Goal: Task Accomplishment & Management: Complete application form

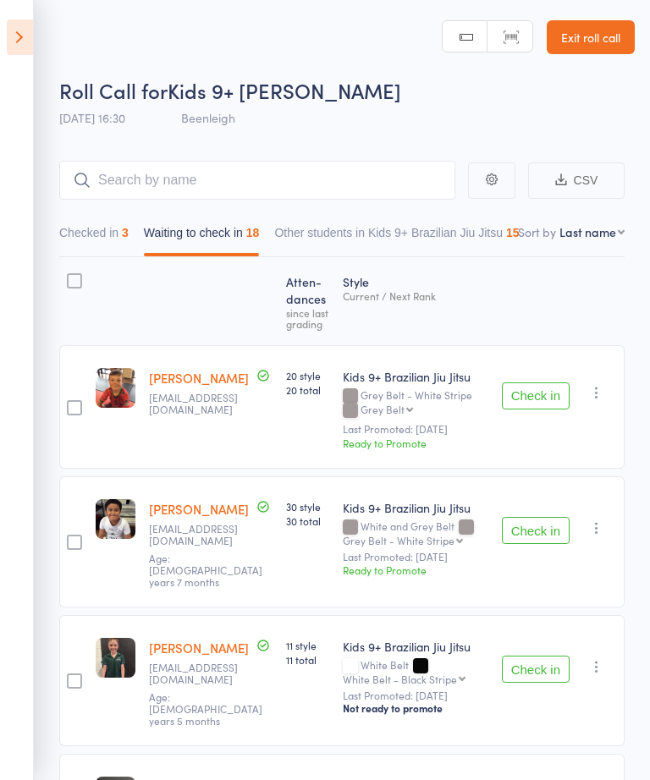
click at [596, 43] on link "Exit roll call" at bounding box center [590, 37] width 88 height 34
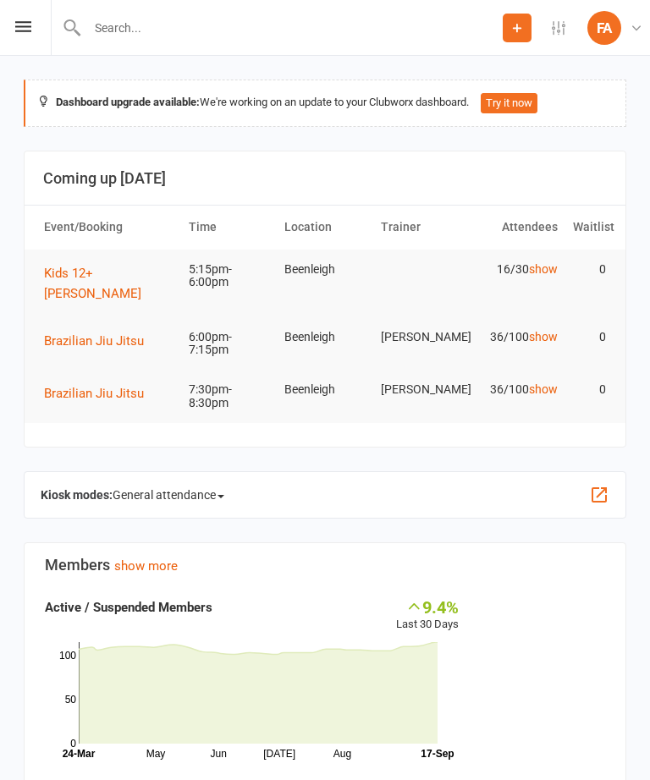
click at [25, 23] on icon at bounding box center [23, 26] width 16 height 11
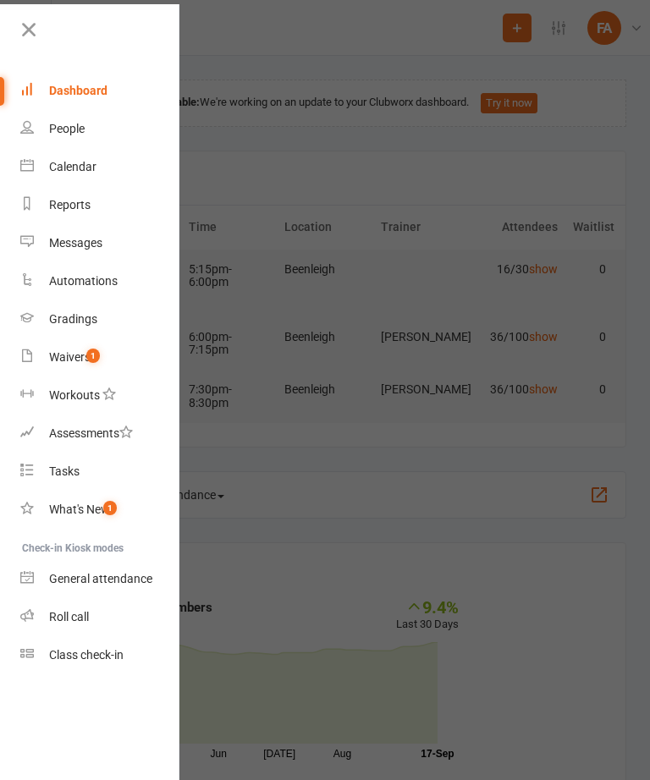
click at [82, 164] on div "Calendar" at bounding box center [72, 167] width 47 height 14
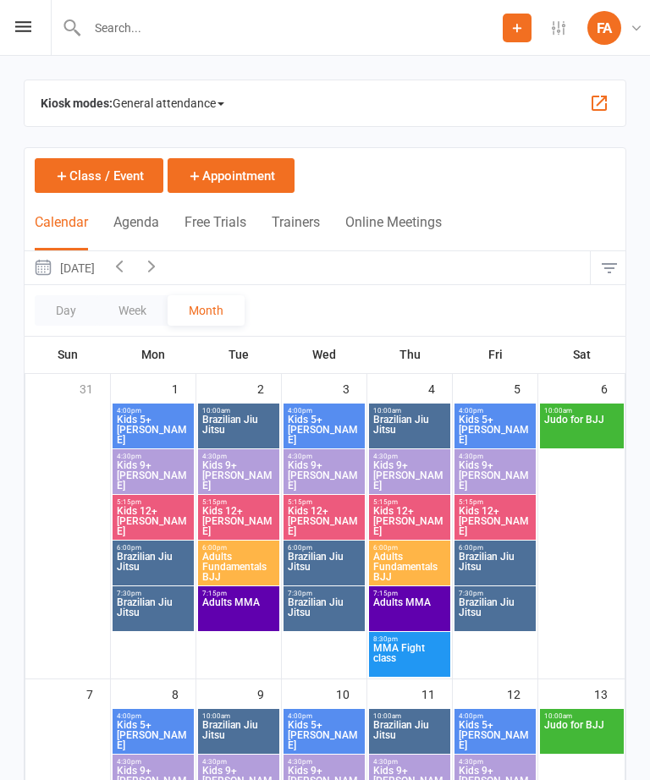
click at [15, 27] on icon at bounding box center [23, 26] width 16 height 11
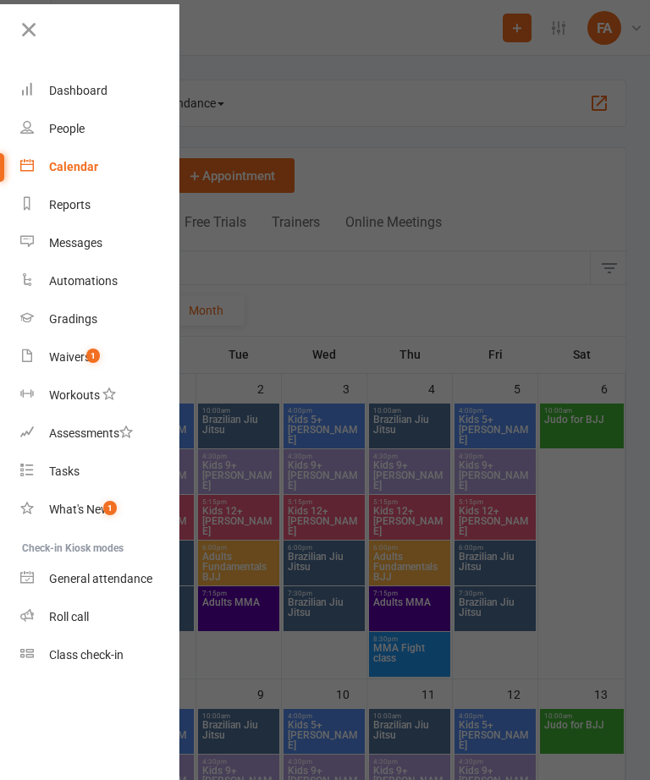
click at [47, 360] on link "Waivers 1" at bounding box center [100, 357] width 160 height 38
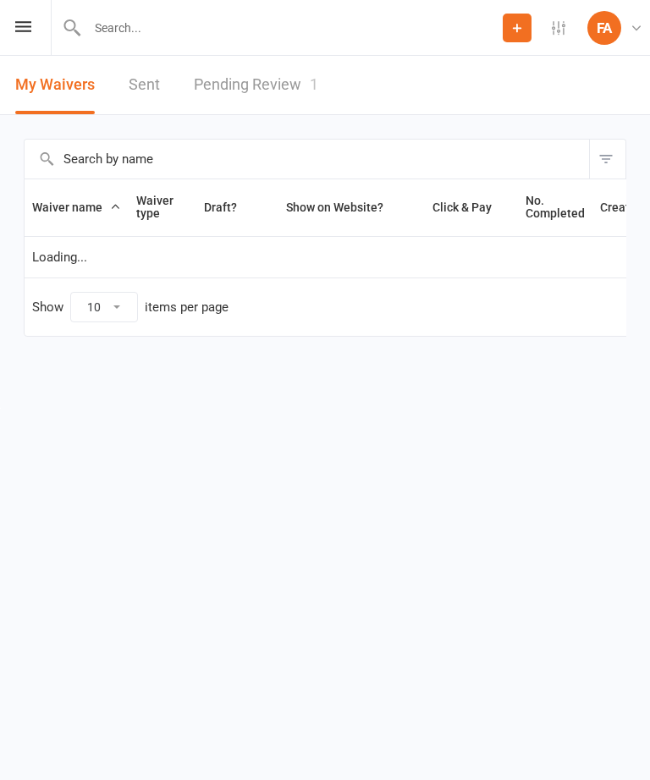
click at [294, 82] on link "Pending Review 1" at bounding box center [256, 85] width 124 height 58
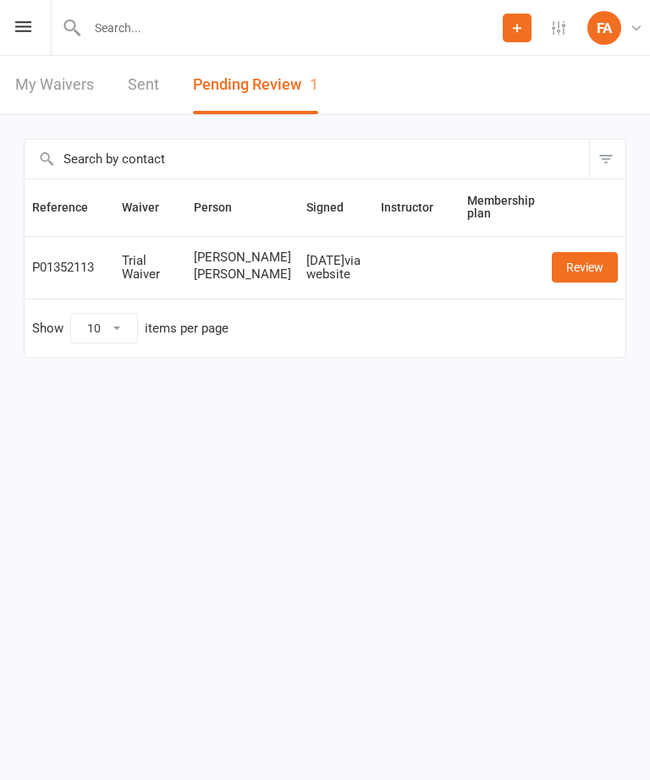
click at [572, 283] on link "Review" at bounding box center [585, 267] width 66 height 30
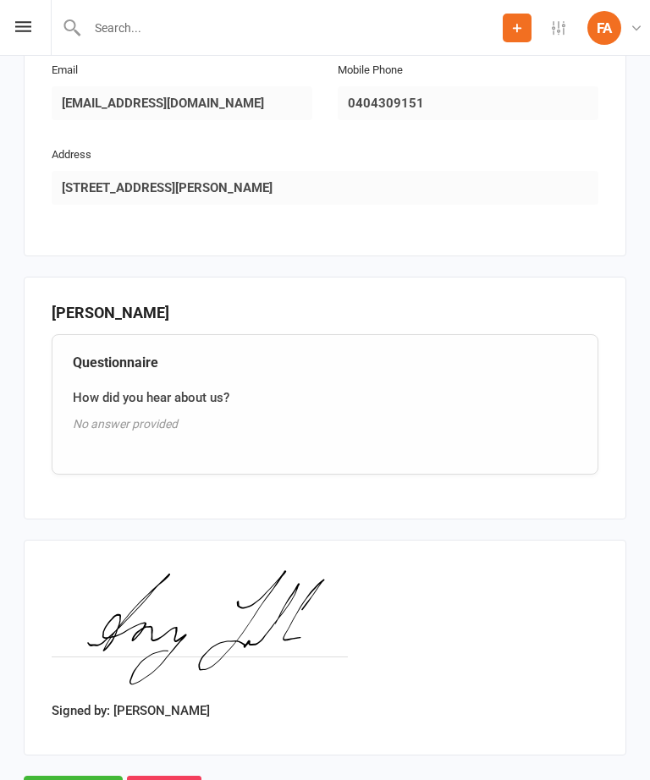
scroll to position [1645, 0]
click at [140, 18] on input "text" at bounding box center [292, 28] width 420 height 24
click at [244, 30] on input "text" at bounding box center [325, 28] width 589 height 24
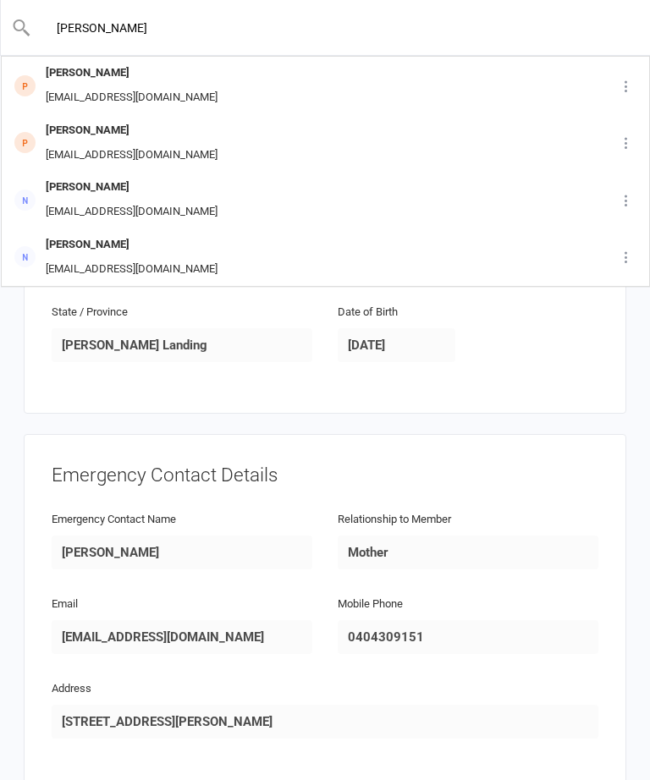
scroll to position [1112, 0]
type input "A"
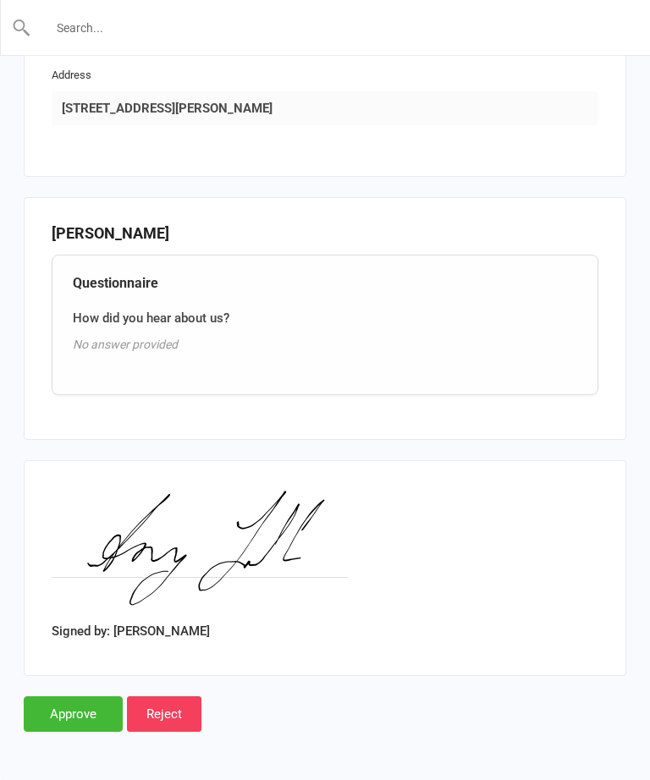
click at [83, 696] on input "Approve" at bounding box center [73, 714] width 99 height 36
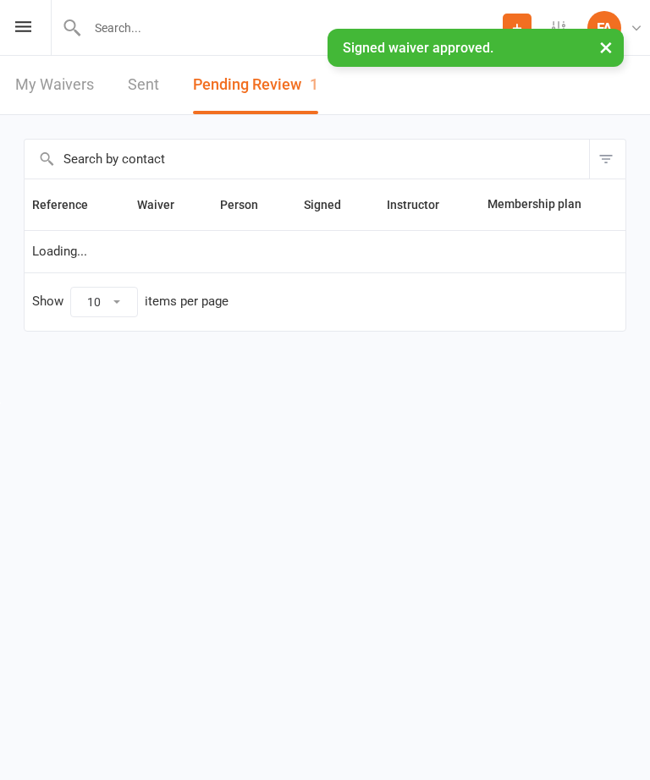
scroll to position [1, 0]
click at [104, 25] on input "text" at bounding box center [292, 28] width 420 height 24
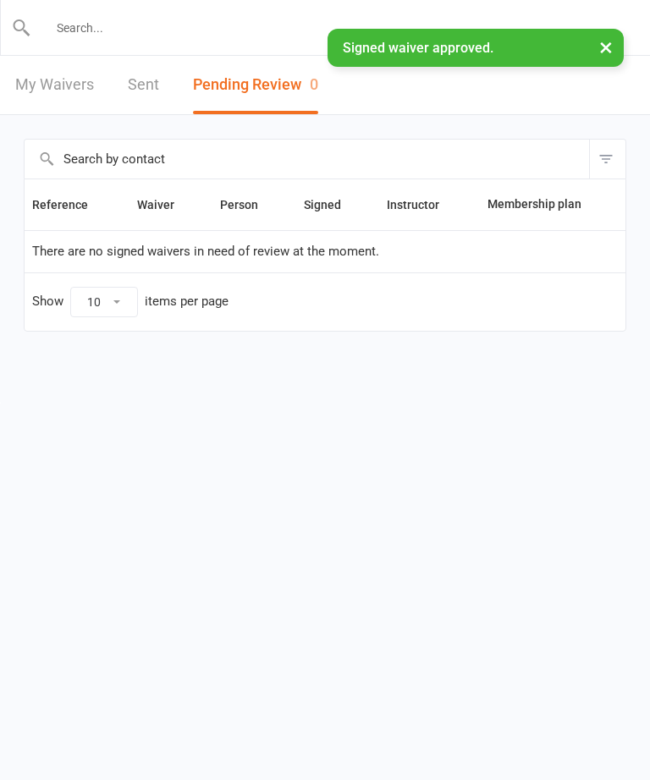
click at [108, 26] on input "text" at bounding box center [325, 28] width 589 height 24
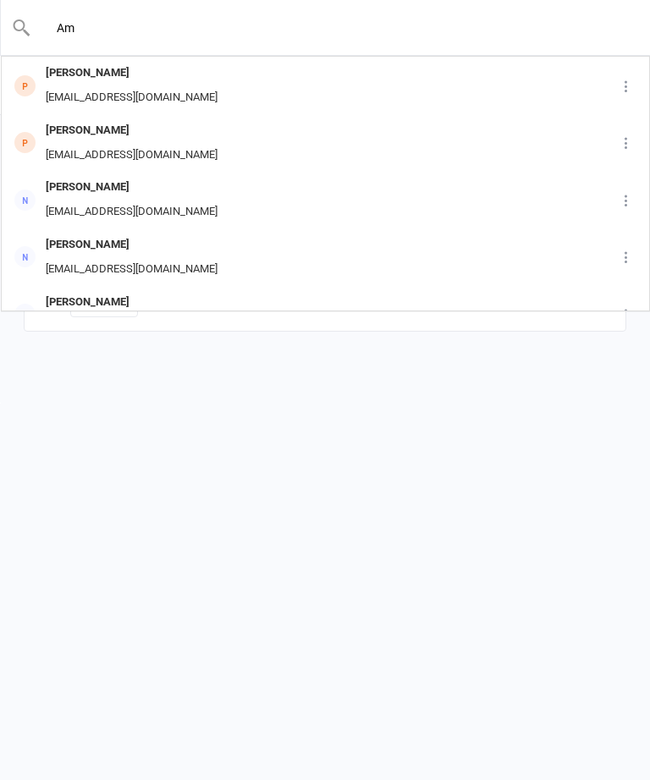
type input "A"
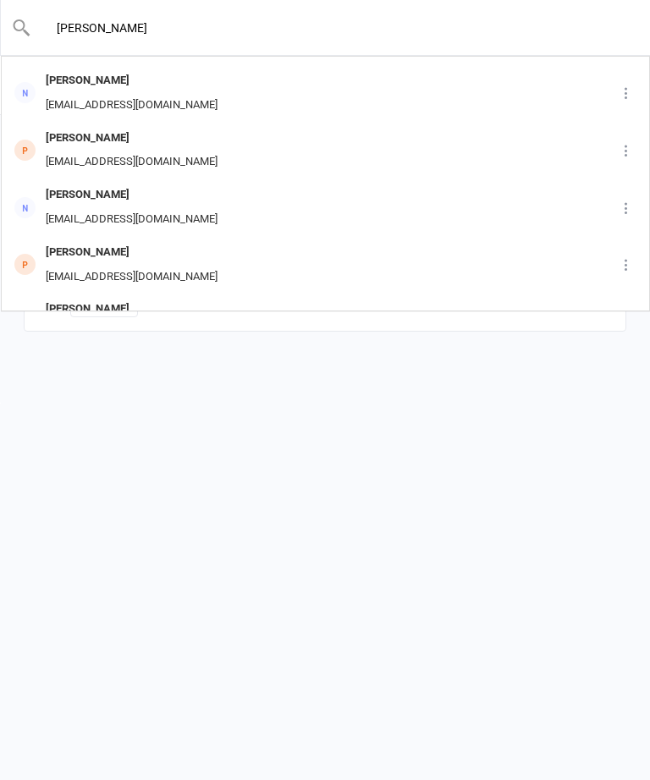
scroll to position [165, 0]
type input "[PERSON_NAME]"
click at [63, 264] on div "[EMAIL_ADDRESS][DOMAIN_NAME]" at bounding box center [132, 276] width 182 height 25
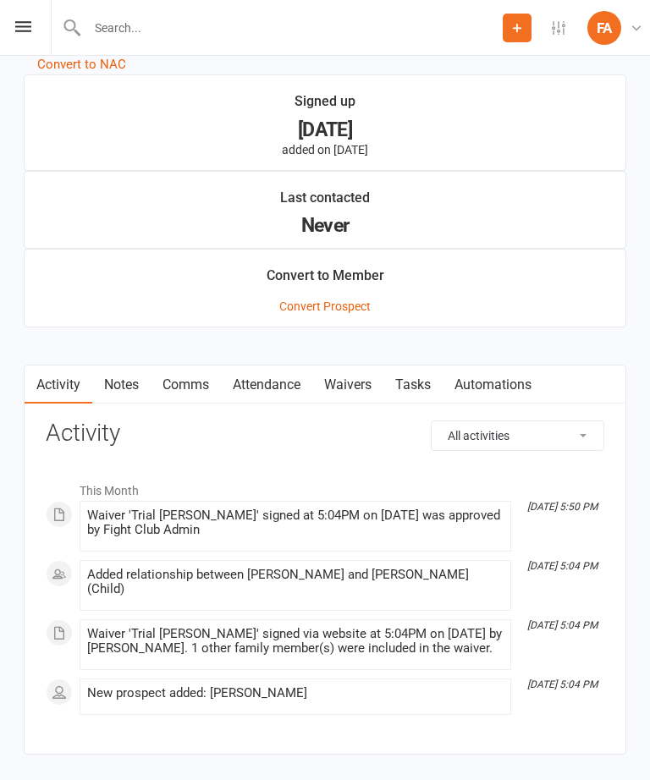
scroll to position [1033, 0]
click at [360, 389] on link "Waivers" at bounding box center [347, 385] width 71 height 39
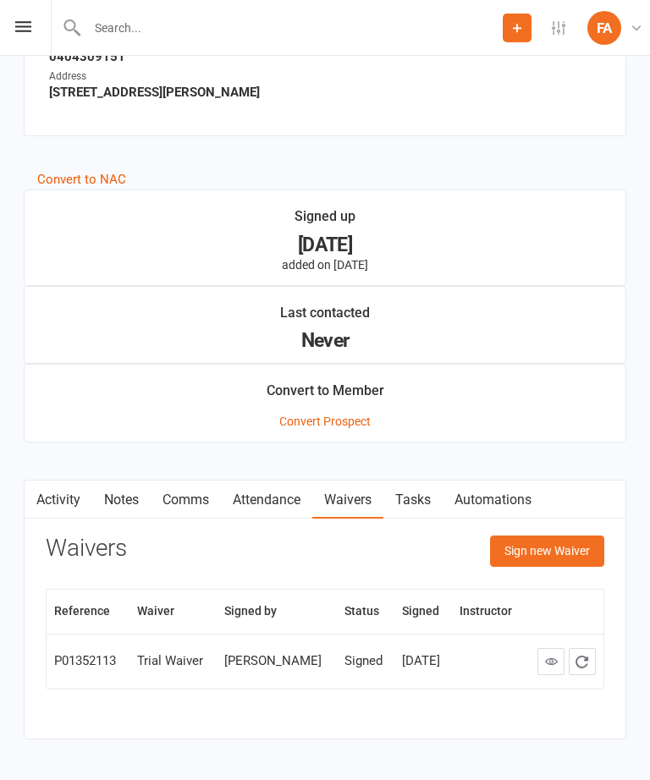
scroll to position [917, 0]
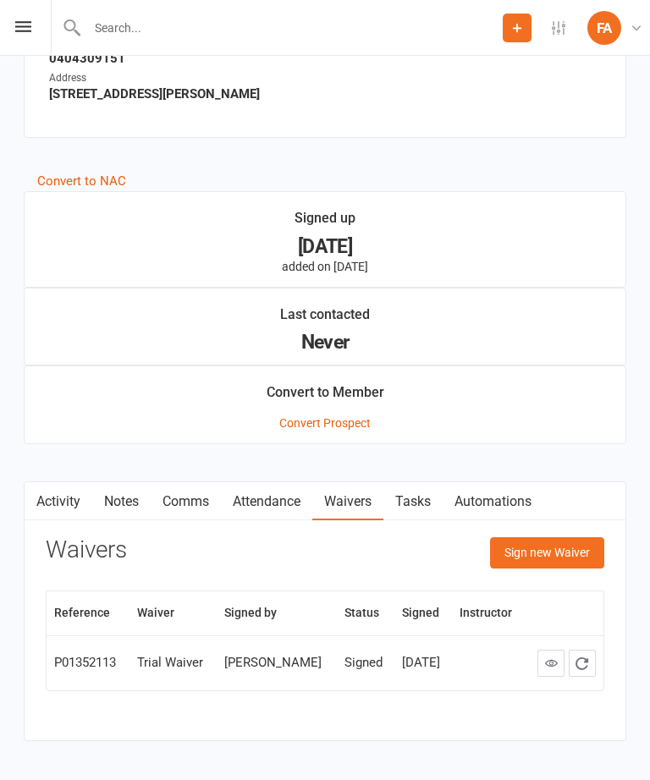
click at [582, 560] on button "Sign new Waiver" at bounding box center [547, 552] width 114 height 30
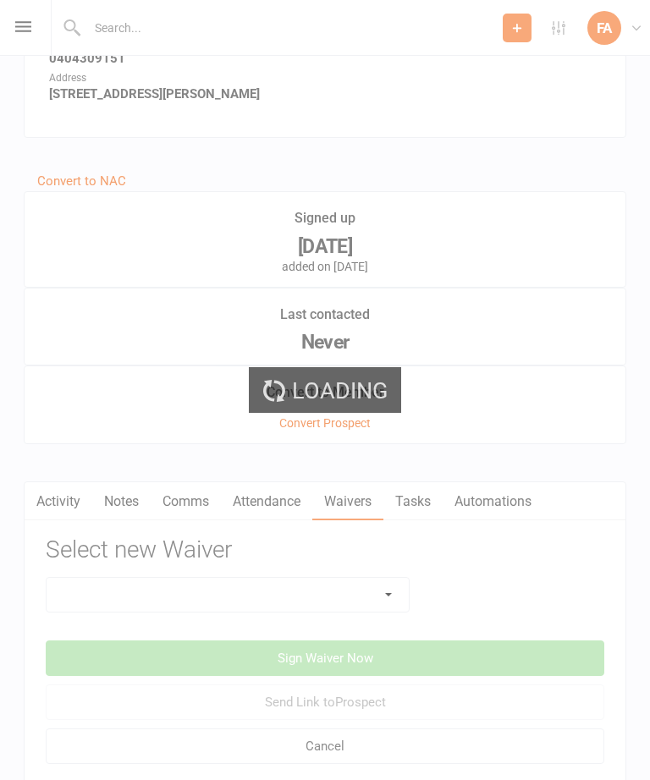
scroll to position [998, 0]
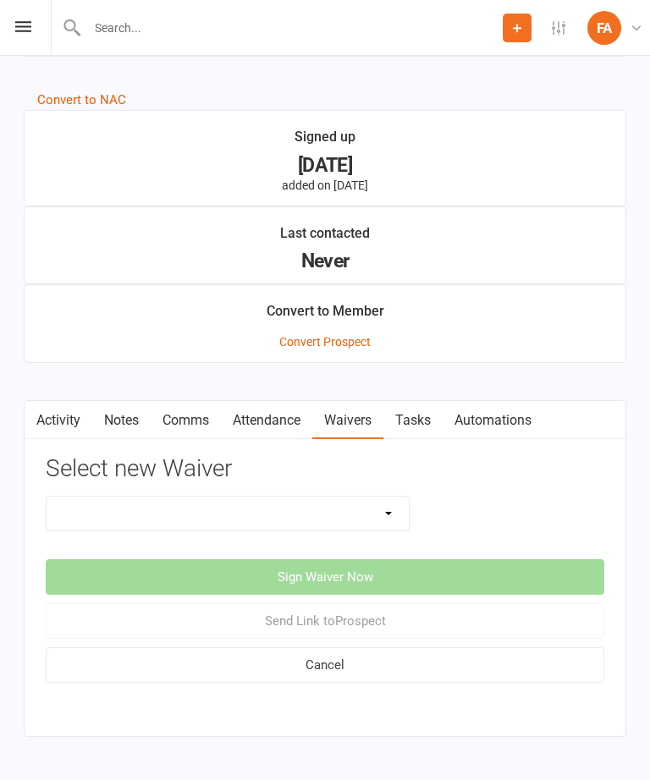
click at [350, 516] on select "Cash Membership Membership Enrolment Form Payment Authority Waiver Trial Waiver" at bounding box center [228, 514] width 362 height 34
select select "4934"
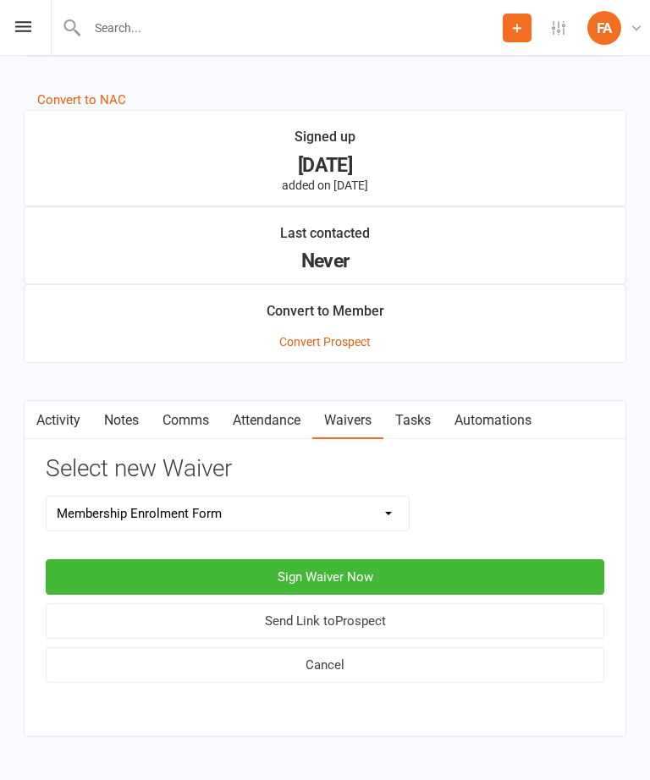
click at [431, 585] on button "Sign Waiver Now" at bounding box center [325, 577] width 558 height 36
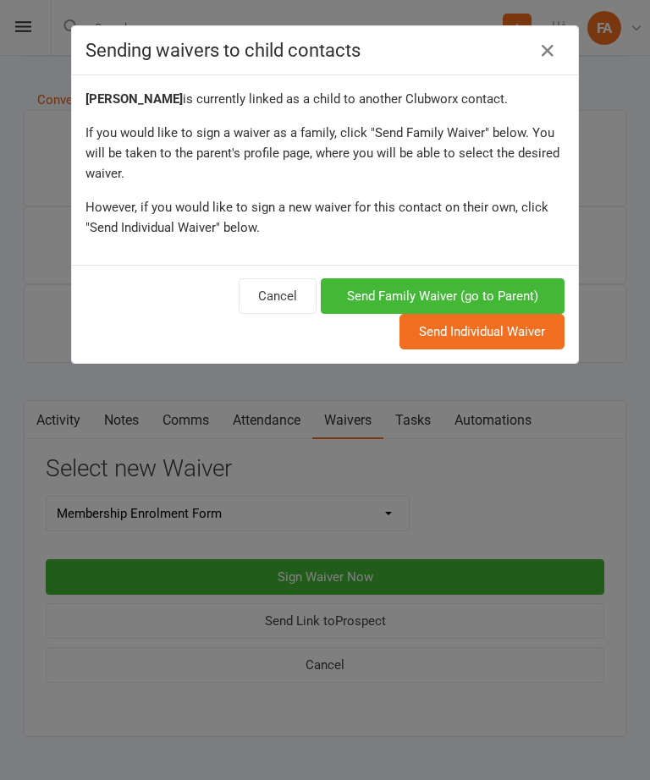
click at [502, 294] on button "Send Family Waiver (go to Parent)" at bounding box center [443, 296] width 244 height 36
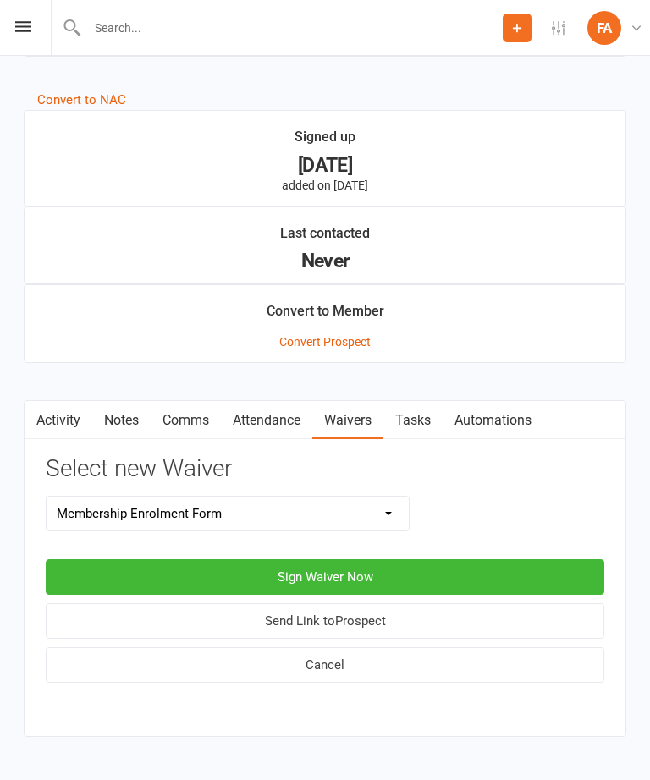
click at [465, 590] on button "Sign Waiver Now" at bounding box center [325, 577] width 558 height 36
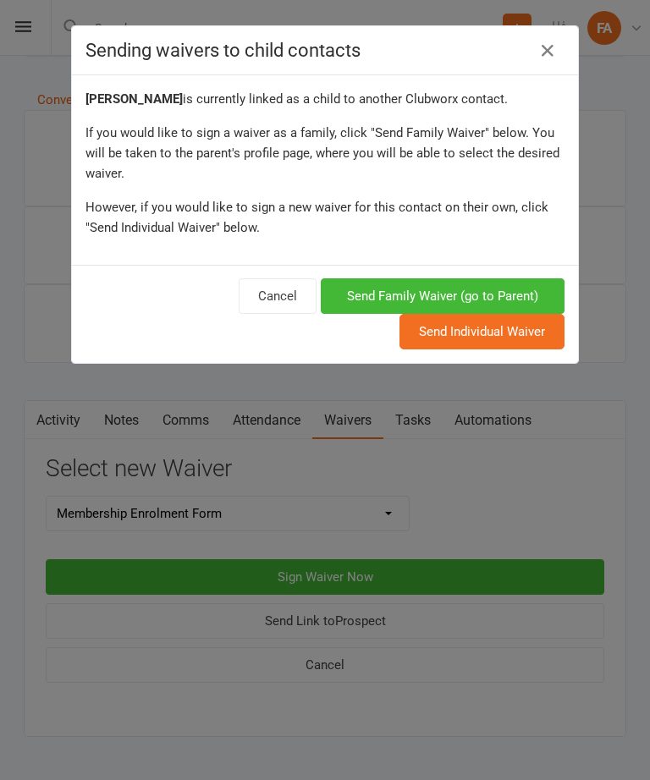
click at [526, 332] on button "Send Individual Waiver" at bounding box center [481, 332] width 165 height 36
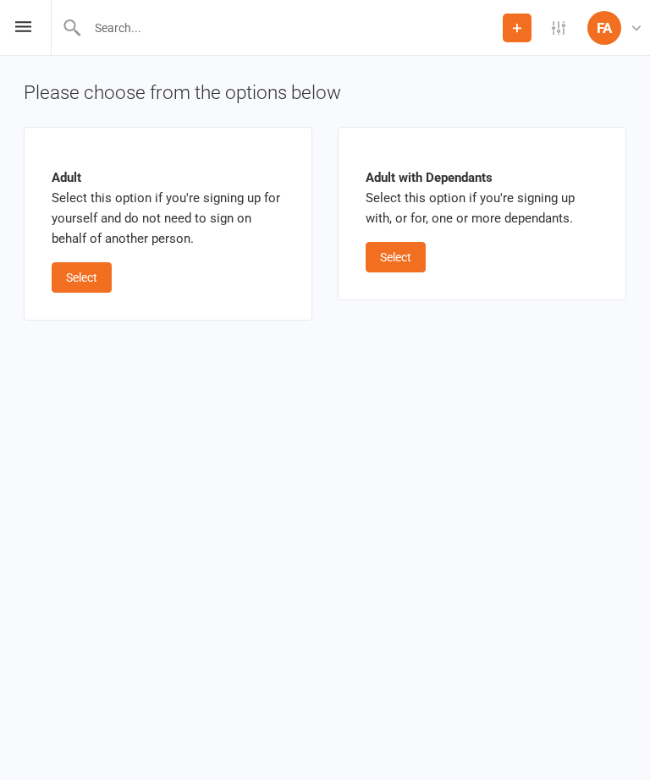
scroll to position [1, 0]
click at [416, 265] on button "Select" at bounding box center [395, 257] width 60 height 30
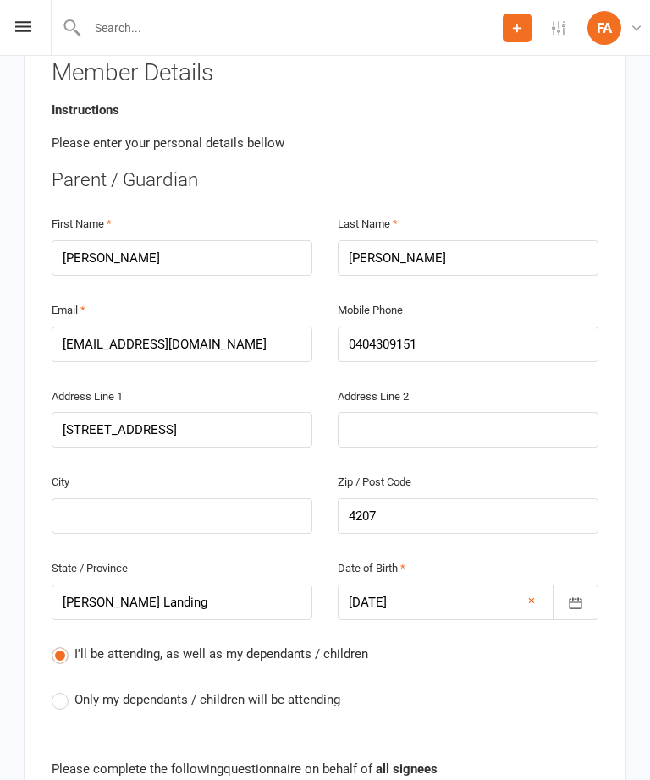
scroll to position [373, 0]
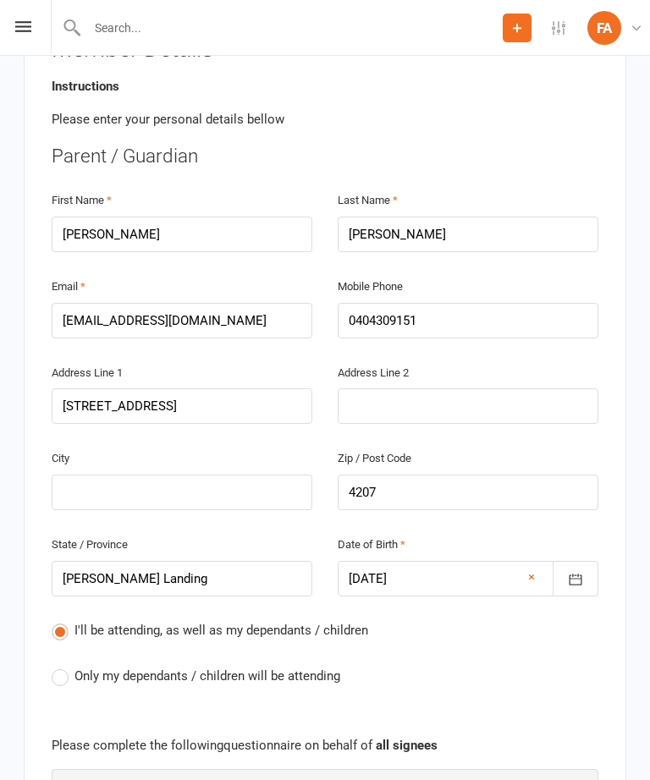
click at [324, 666] on span "Only my dependants / children will be attending" at bounding box center [207, 675] width 266 height 18
click at [63, 666] on input "Only my dependants / children will be attending" at bounding box center [57, 666] width 11 height 0
radio input "true"
radio input "false"
radio input "true"
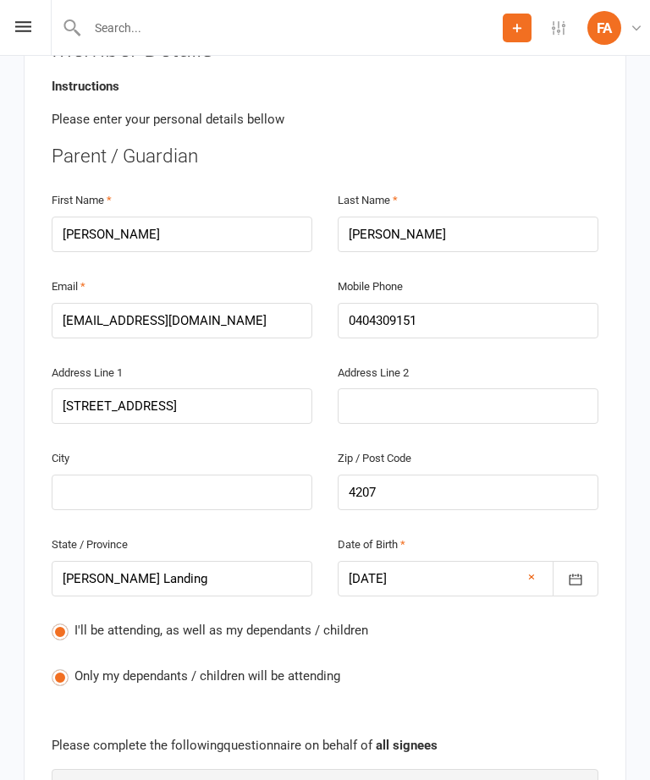
radio input "false"
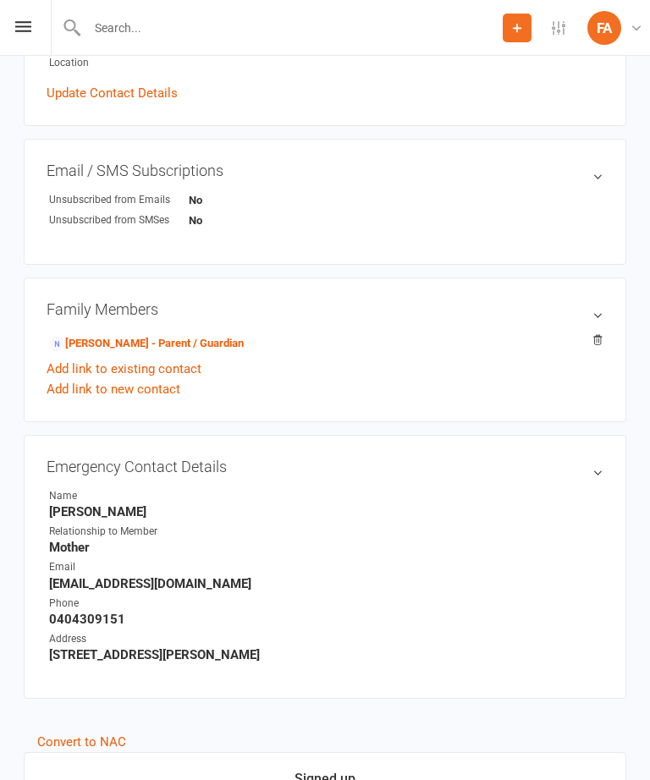
scroll to position [354, 0]
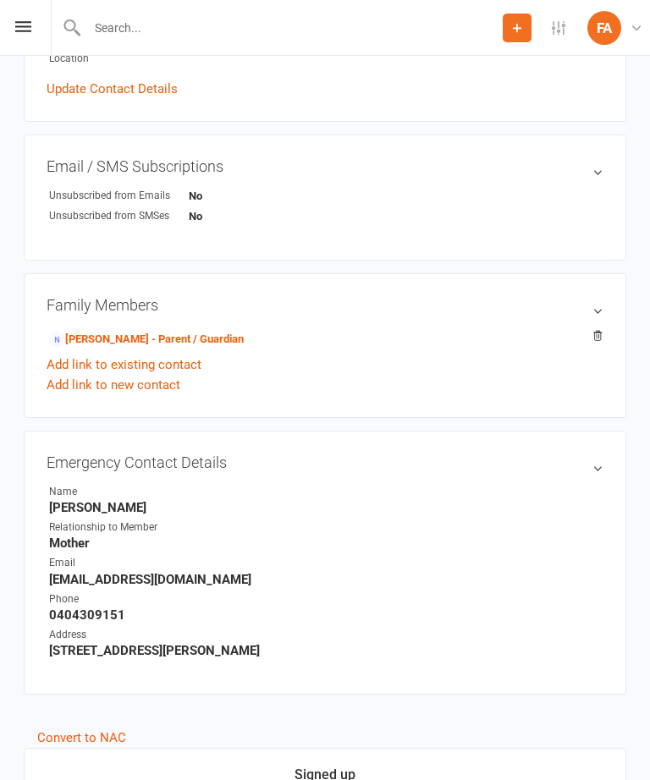
click at [164, 341] on link "[PERSON_NAME] - Parent / Guardian" at bounding box center [146, 340] width 195 height 18
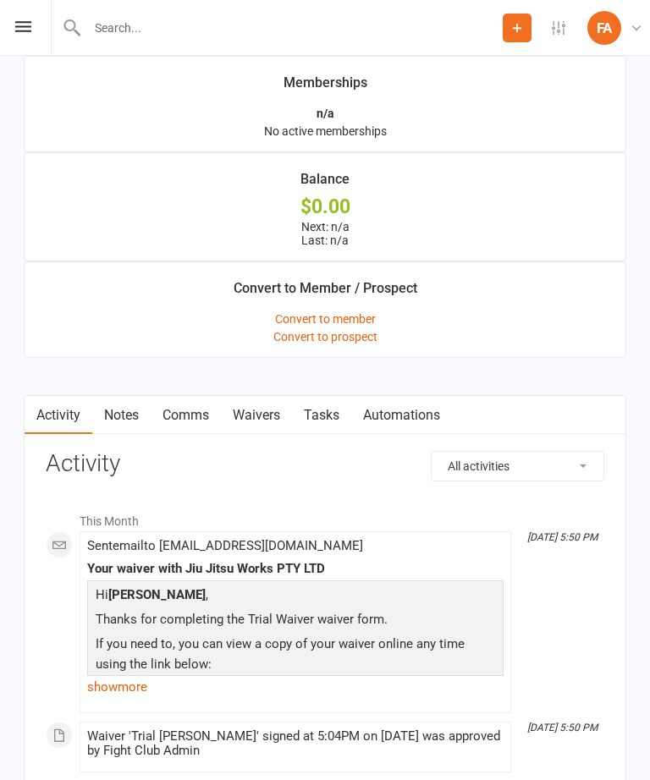
scroll to position [1143, 0]
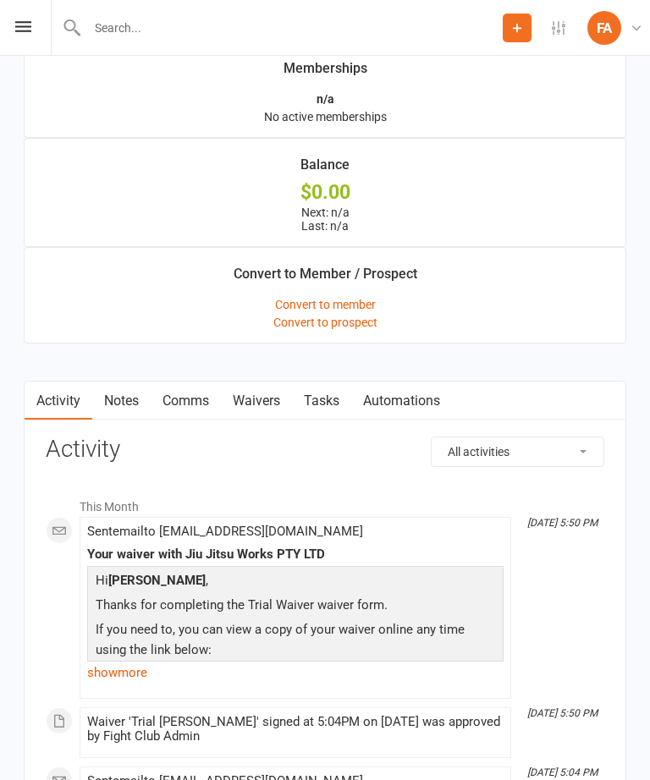
click at [266, 406] on link "Waivers" at bounding box center [256, 401] width 71 height 39
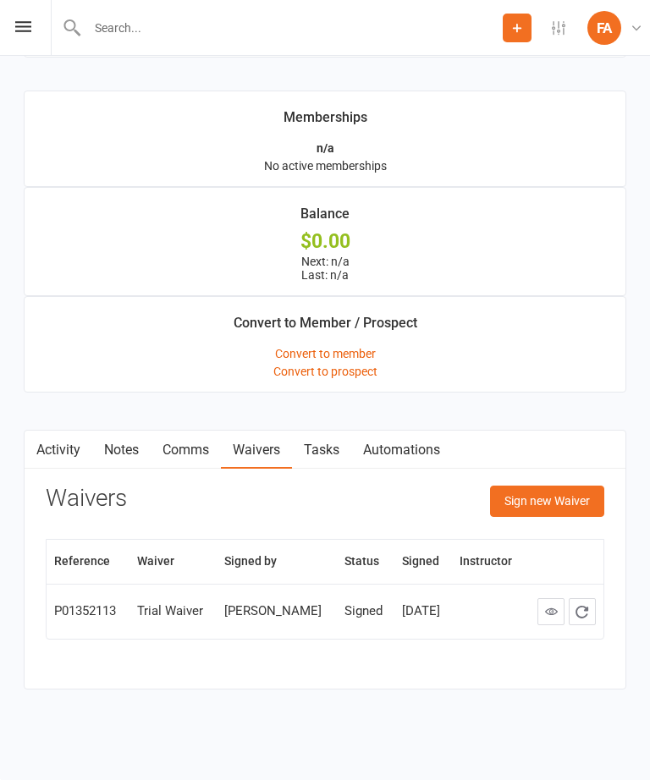
click at [563, 495] on button "Sign new Waiver" at bounding box center [547, 501] width 114 height 30
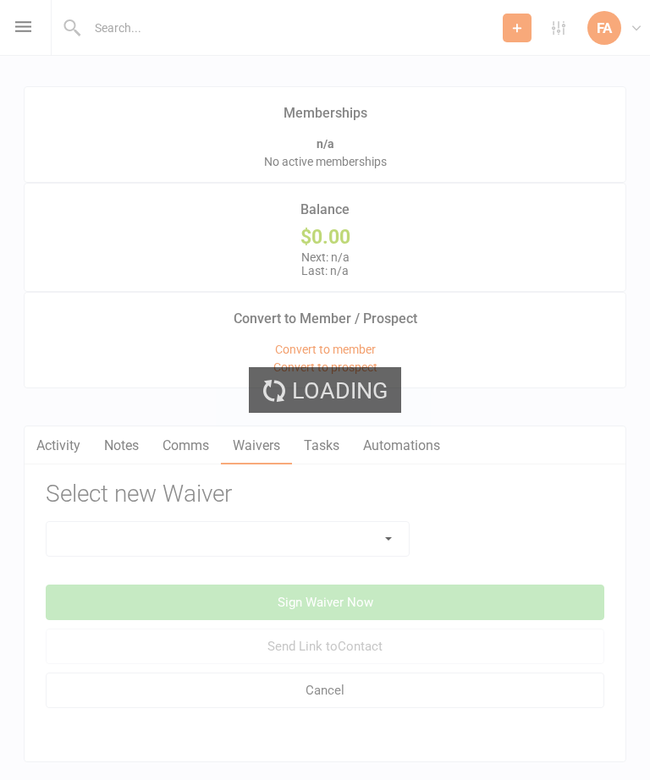
scroll to position [1179, 0]
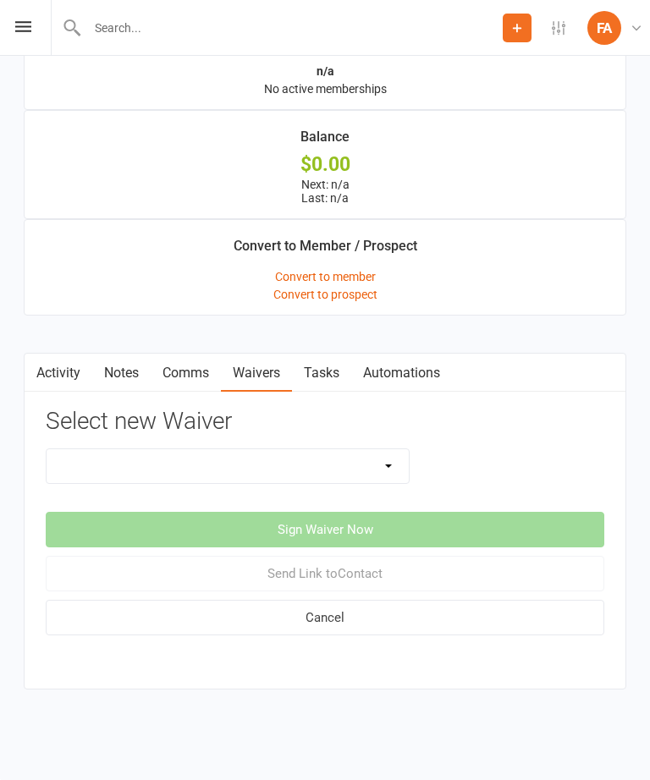
click at [368, 469] on select "Cash Membership Membership Enrolment Form Payment Authority Waiver Trial Waiver" at bounding box center [228, 466] width 362 height 34
click at [329, 459] on select "Cash Membership Membership Enrolment Form Payment Authority Waiver Trial Waiver" at bounding box center [228, 466] width 362 height 34
select select "4934"
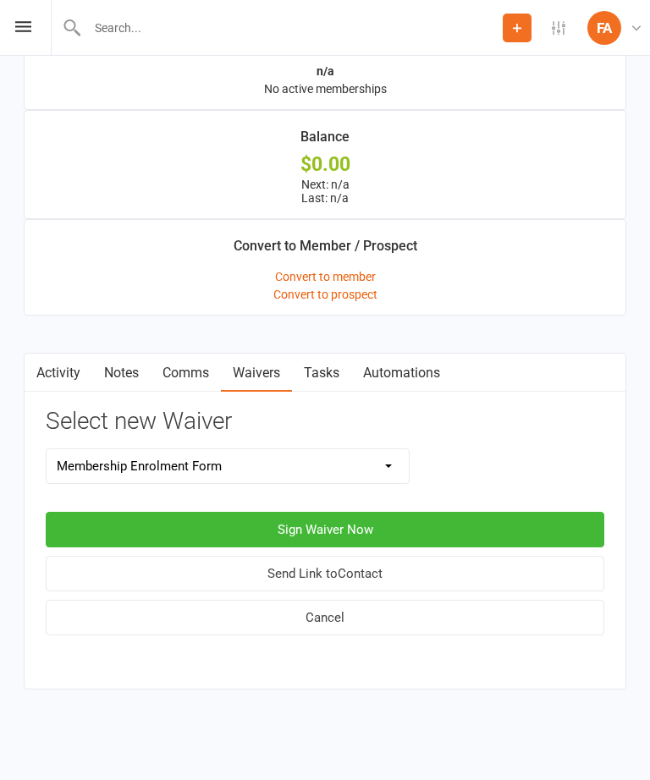
click at [410, 519] on button "Sign Waiver Now" at bounding box center [325, 530] width 558 height 36
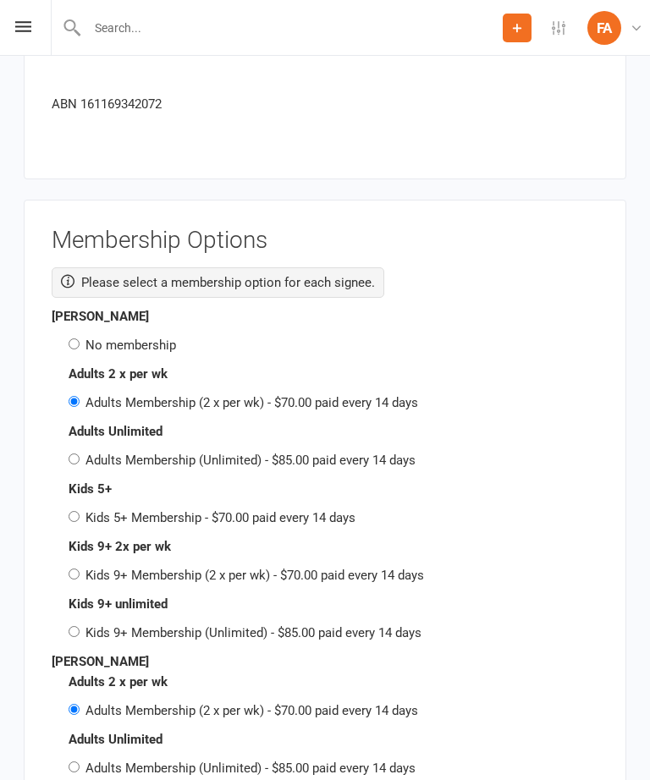
scroll to position [2682, 0]
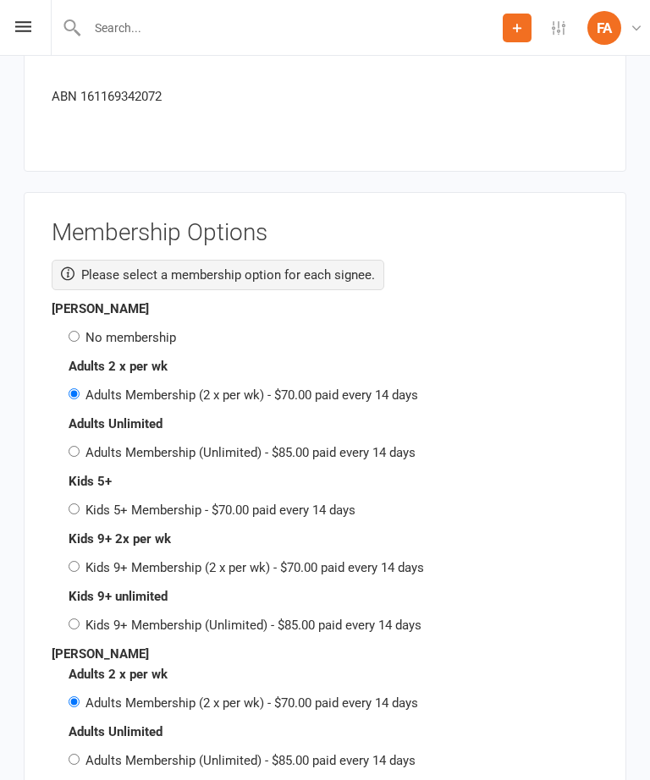
click at [138, 330] on label "No membership" at bounding box center [130, 337] width 91 height 15
click at [80, 331] on input "No membership" at bounding box center [74, 336] width 11 height 11
radio input "true"
radio input "false"
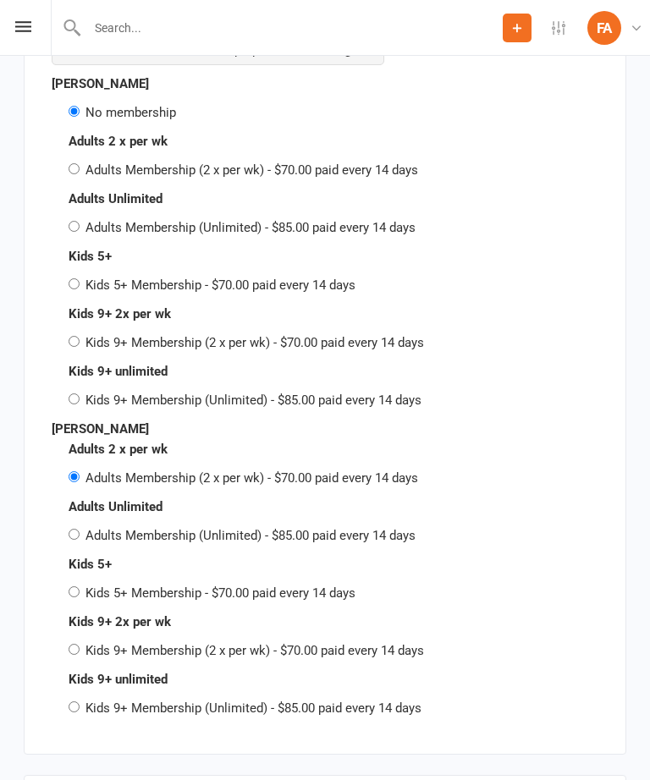
scroll to position [2916, 0]
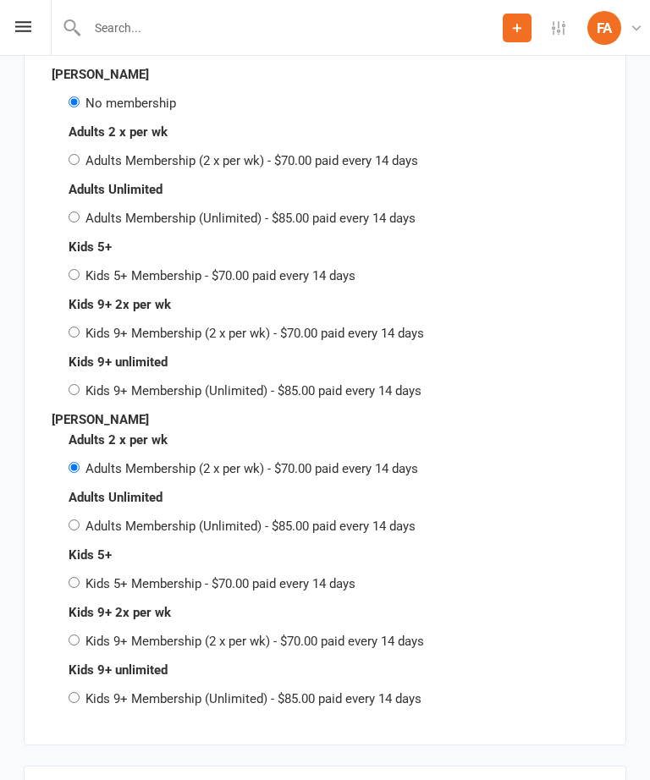
click at [289, 576] on label "Kids 5+ Membership - $70.00 paid every 14 days" at bounding box center [220, 583] width 270 height 15
click at [80, 577] on input "Kids 5+ Membership - $70.00 paid every 14 days" at bounding box center [74, 582] width 11 height 11
radio input "true"
radio input "false"
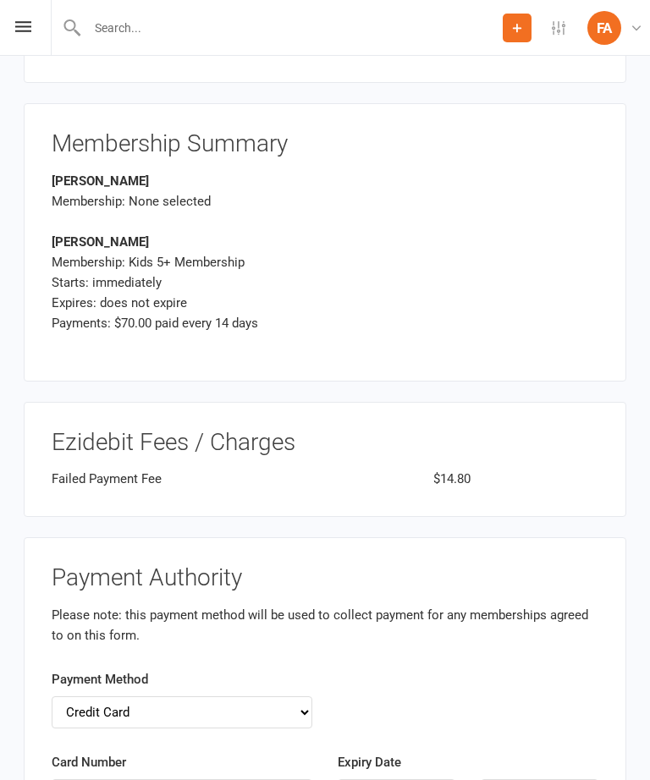
scroll to position [3646, 0]
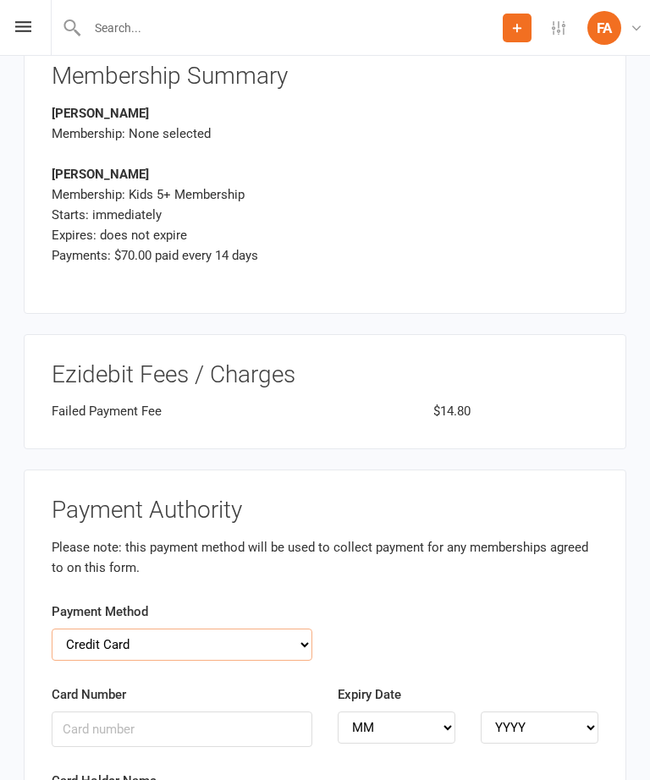
click at [129, 629] on select "Credit Card Bank Account" at bounding box center [182, 645] width 261 height 32
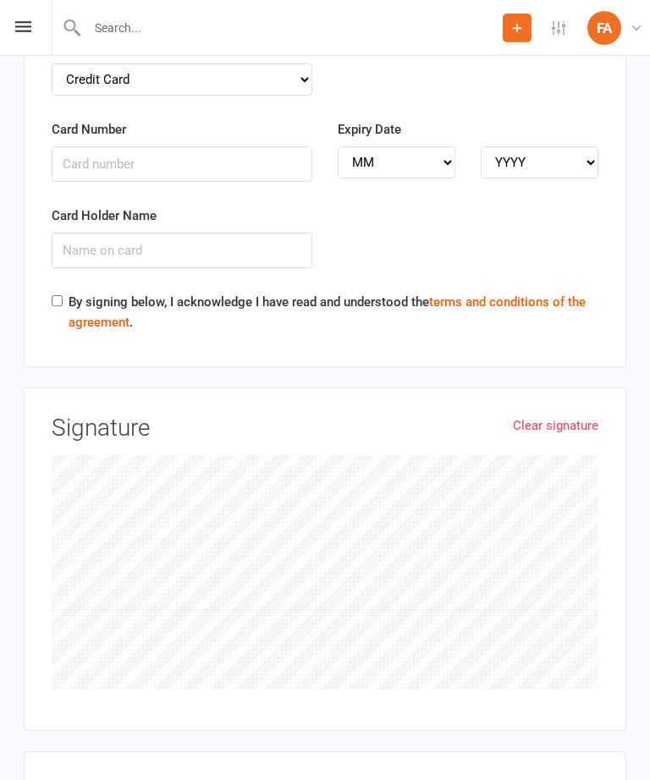
scroll to position [4212, 0]
click at [128, 145] on input "Card Number" at bounding box center [182, 163] width 261 height 36
type input "[CREDIT_CARD_NUMBER]"
click at [413, 145] on select "MM 01 02 03 04 05 06 07 08 09 10 11 12" at bounding box center [397, 161] width 118 height 32
select select "08"
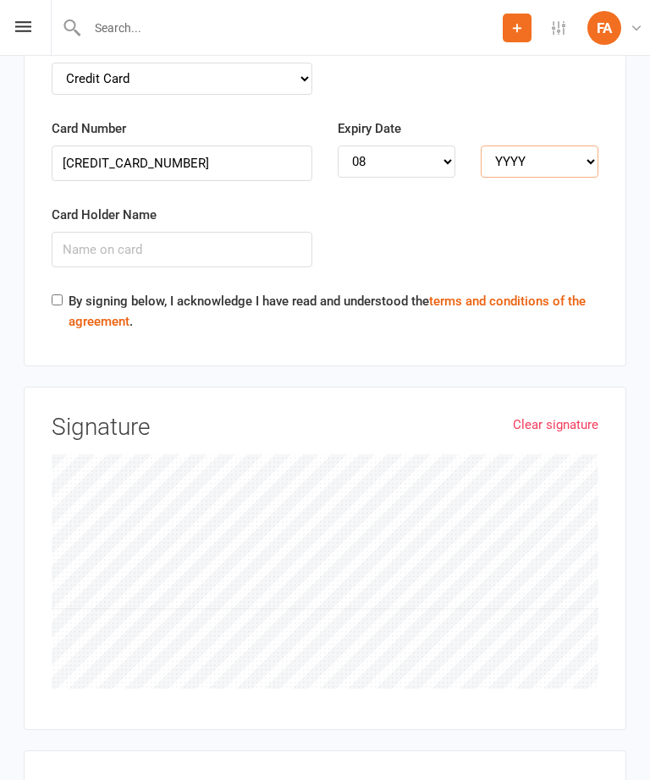
click at [547, 145] on select "YYYY 2025 2026 2027 2028 2029 2030 2031 2032 2033 2034" at bounding box center [539, 161] width 118 height 32
select select "2027"
click at [181, 232] on input "Card Holder Name" at bounding box center [182, 250] width 261 height 36
type input "[PERSON_NAME]"
click at [60, 294] on input "By signing below, I acknowledge I have read and understood the terms and condit…" at bounding box center [57, 299] width 11 height 11
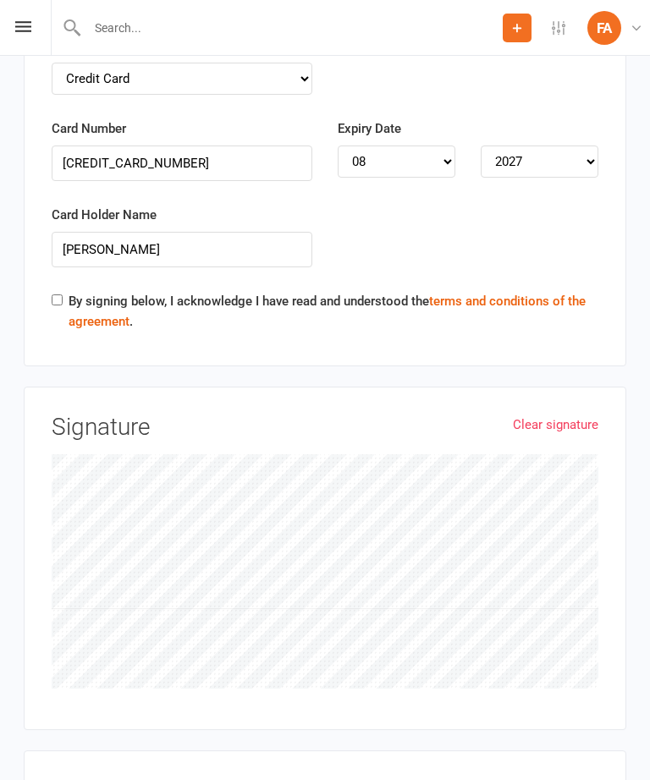
checkbox input "true"
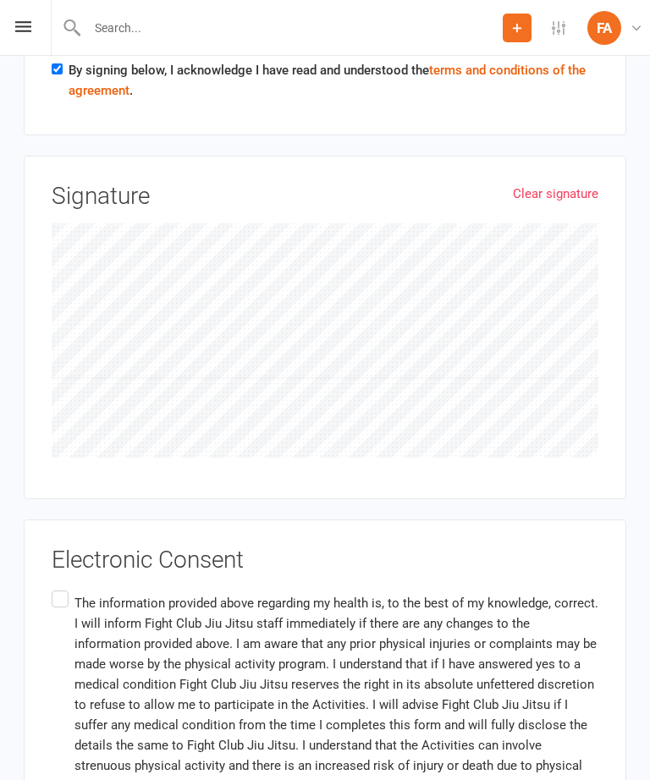
scroll to position [4444, 0]
click at [55, 586] on label "The information provided above regarding my health is, to the best of my knowle…" at bounding box center [325, 741] width 546 height 310
click at [55, 586] on input "The information provided above regarding my health is, to the best of my knowle…" at bounding box center [57, 586] width 11 height 0
checkbox input "true"
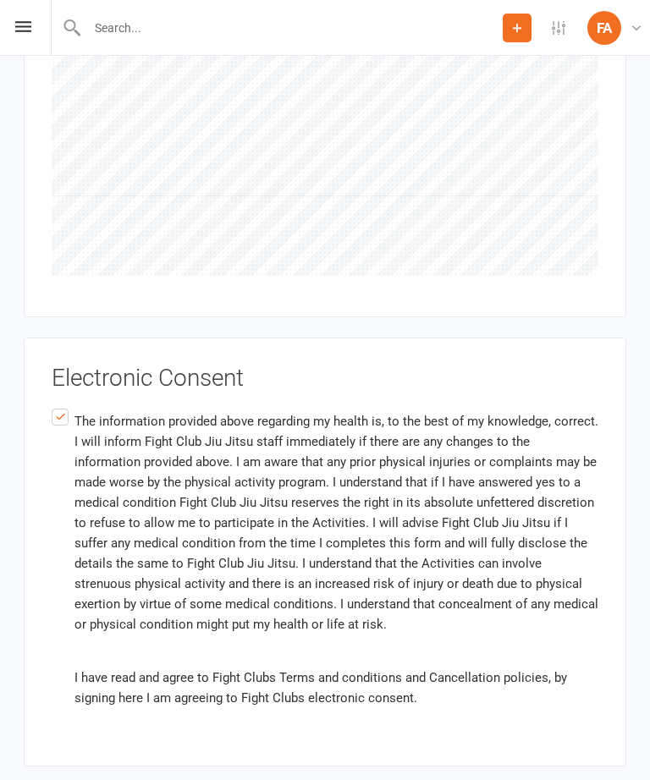
scroll to position [4624, 0]
